Goal: Task Accomplishment & Management: Manage account settings

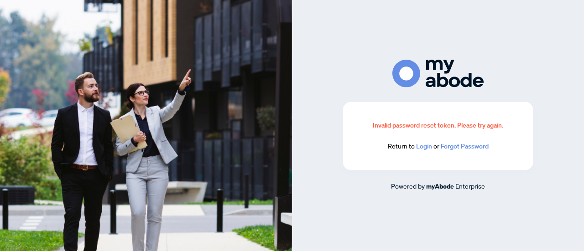
click at [422, 146] on link "Login" at bounding box center [424, 146] width 16 height 8
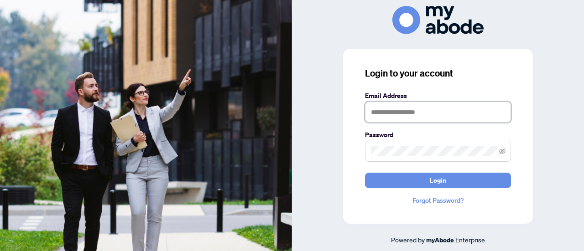
click at [394, 111] on input "text" at bounding box center [438, 112] width 146 height 21
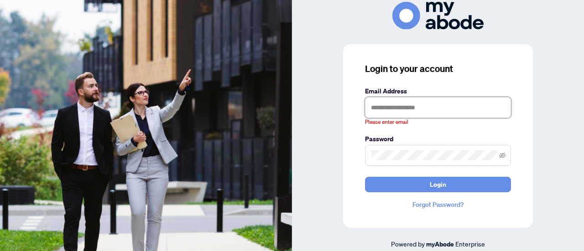
type input "**********"
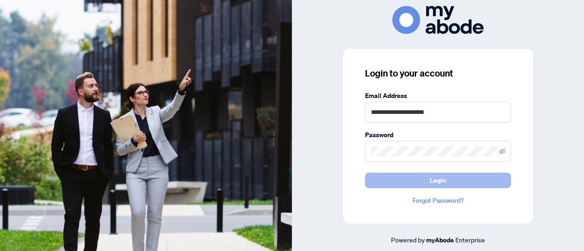
click at [446, 177] on button "Login" at bounding box center [438, 181] width 146 height 16
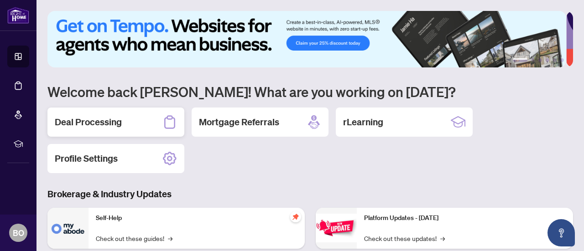
click at [131, 119] on div "Deal Processing" at bounding box center [115, 122] width 137 height 29
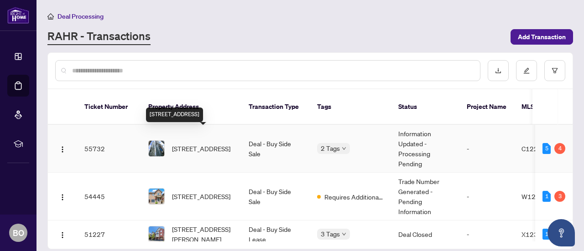
click at [196, 144] on span "[STREET_ADDRESS]" at bounding box center [201, 149] width 58 height 10
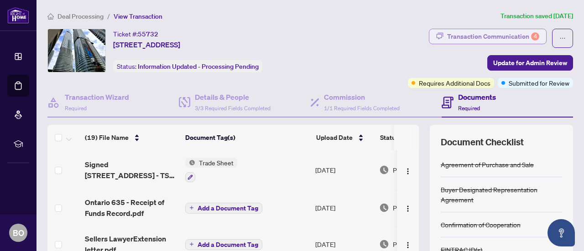
click at [482, 35] on div "Transaction Communication 4" at bounding box center [493, 36] width 92 height 15
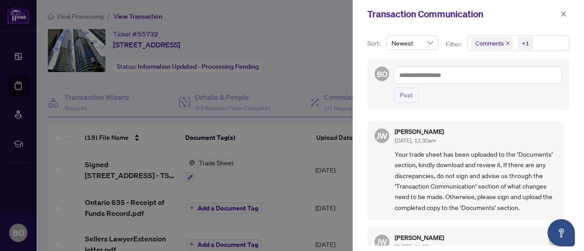
click at [271, 154] on div at bounding box center [292, 125] width 584 height 251
click at [47, 159] on div at bounding box center [292, 125] width 584 height 251
click at [264, 179] on div at bounding box center [292, 125] width 584 height 251
click at [562, 12] on icon "close" at bounding box center [563, 14] width 6 height 6
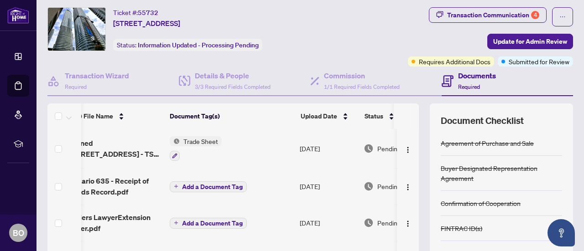
scroll to position [0, 16]
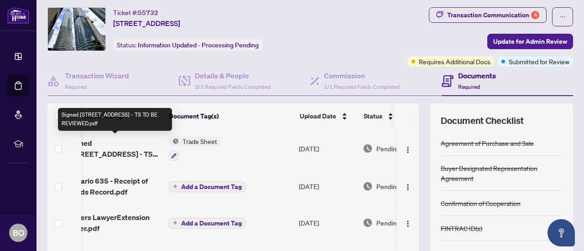
click at [128, 150] on span "Signed 1409-12 York St - TS TO BE REVIEWED.pdf" at bounding box center [114, 149] width 93 height 22
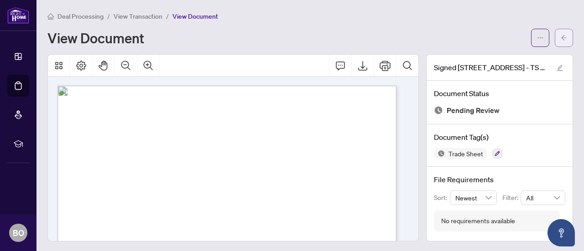
click at [560, 32] on span "button" at bounding box center [563, 38] width 6 height 15
click at [554, 45] on button "button" at bounding box center [563, 38] width 18 height 18
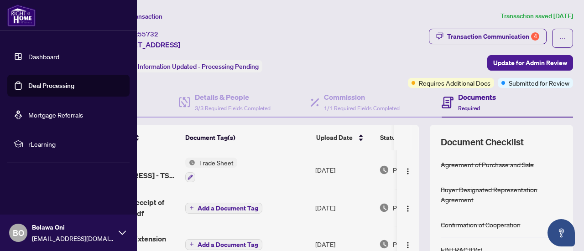
click at [28, 88] on link "Deal Processing" at bounding box center [51, 86] width 46 height 8
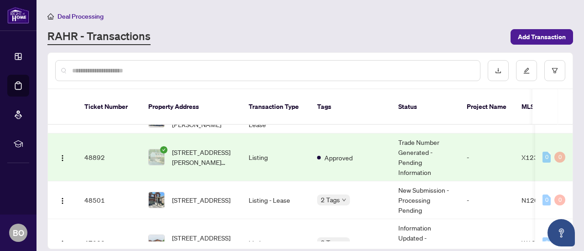
scroll to position [120, 0]
